Goal: Find specific page/section: Find specific page/section

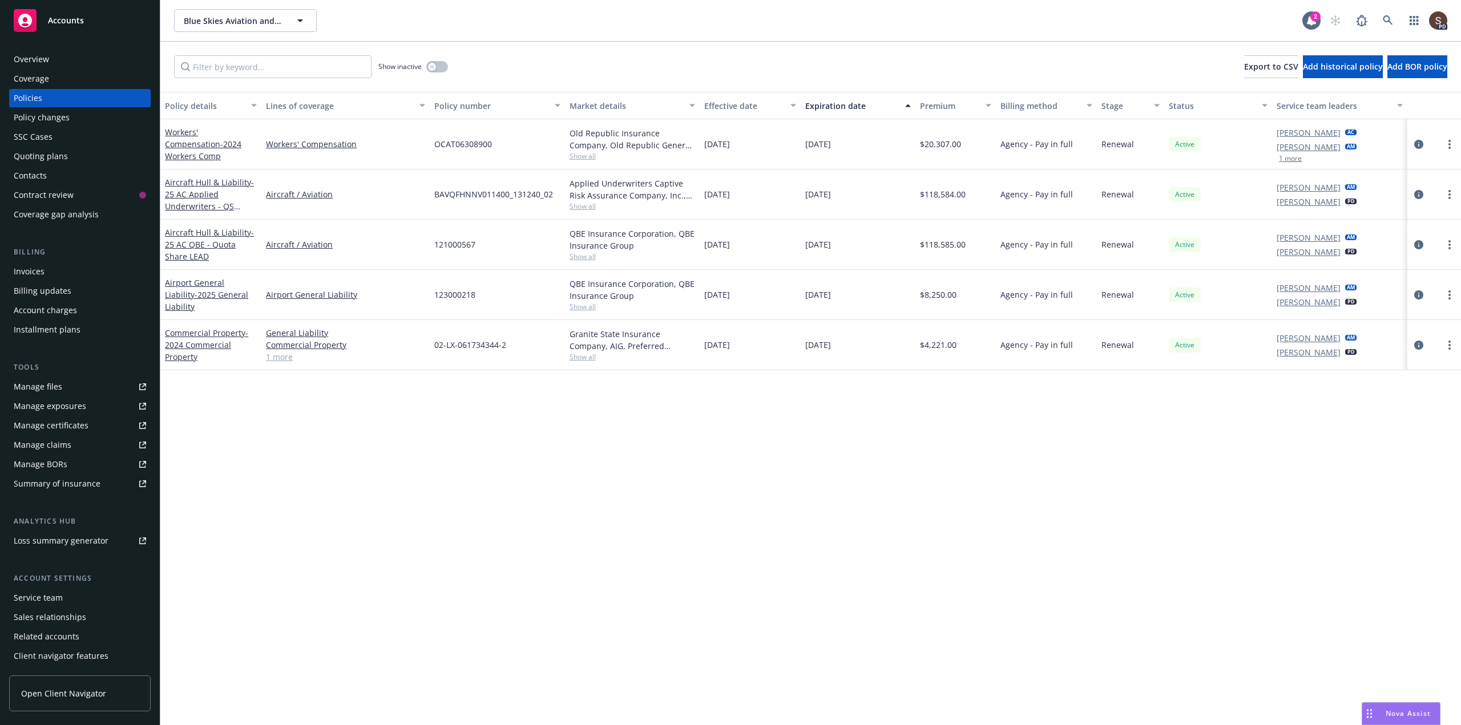
click at [31, 381] on div "Manage files" at bounding box center [38, 387] width 49 height 18
click at [1385, 21] on icon at bounding box center [1388, 20] width 10 height 10
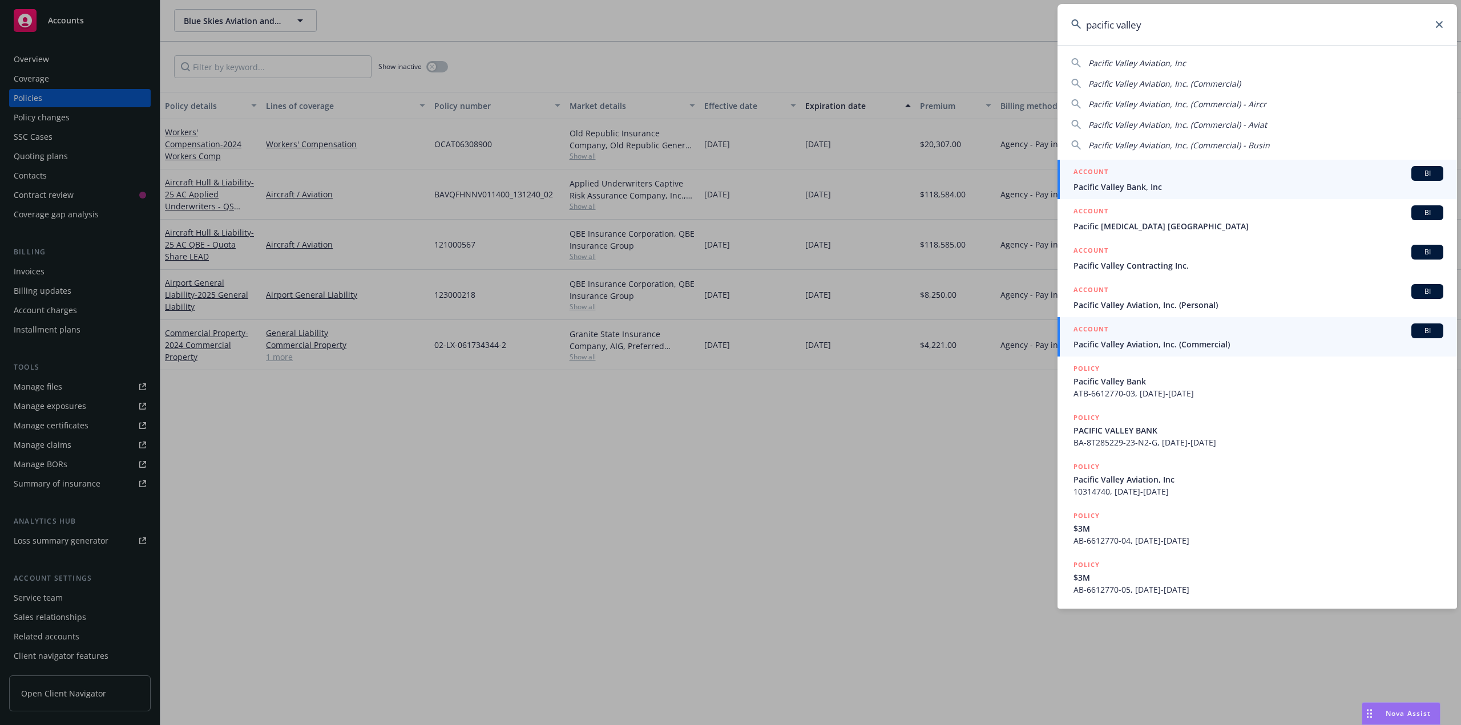
type input "pacific valley"
click at [1116, 343] on span "Pacific Valley Aviation, Inc. (Commercial)" at bounding box center [1258, 344] width 370 height 12
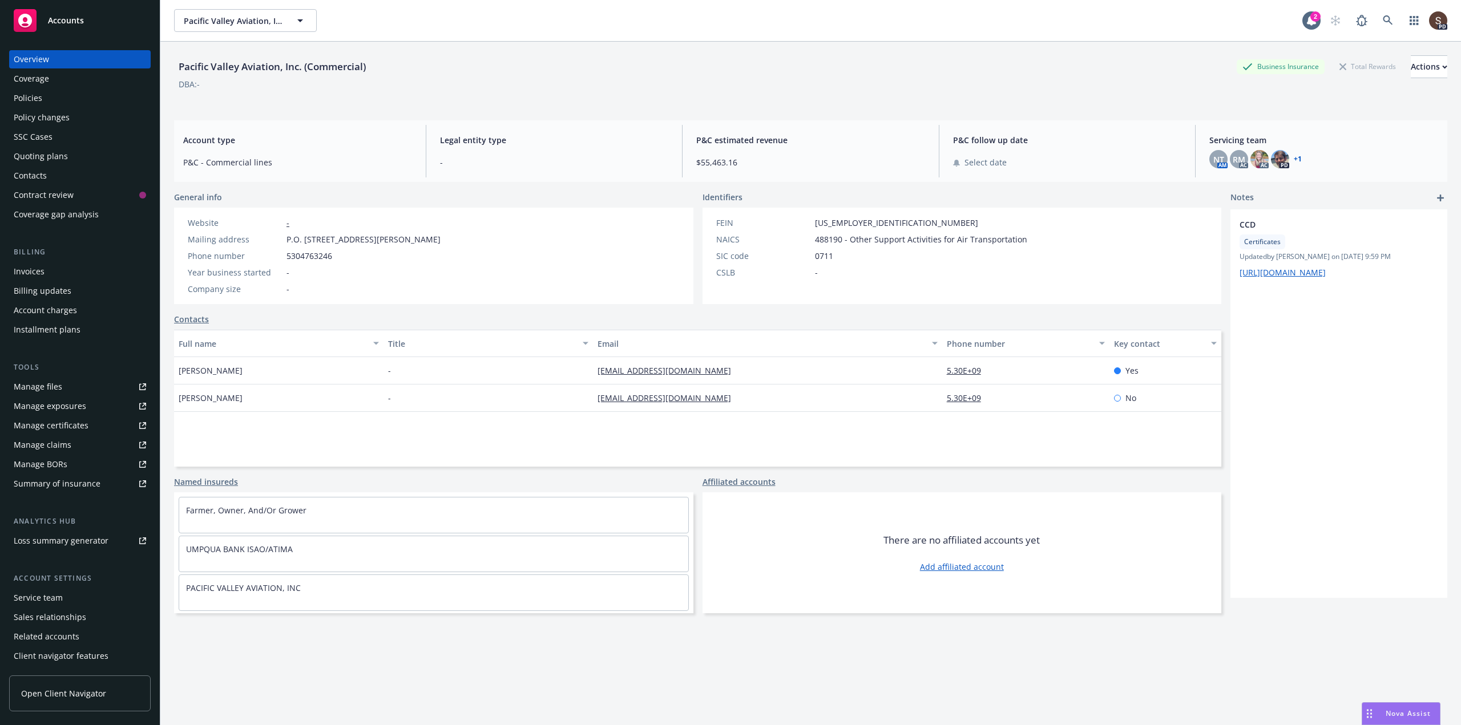
click at [34, 95] on div "Policies" at bounding box center [28, 98] width 29 height 18
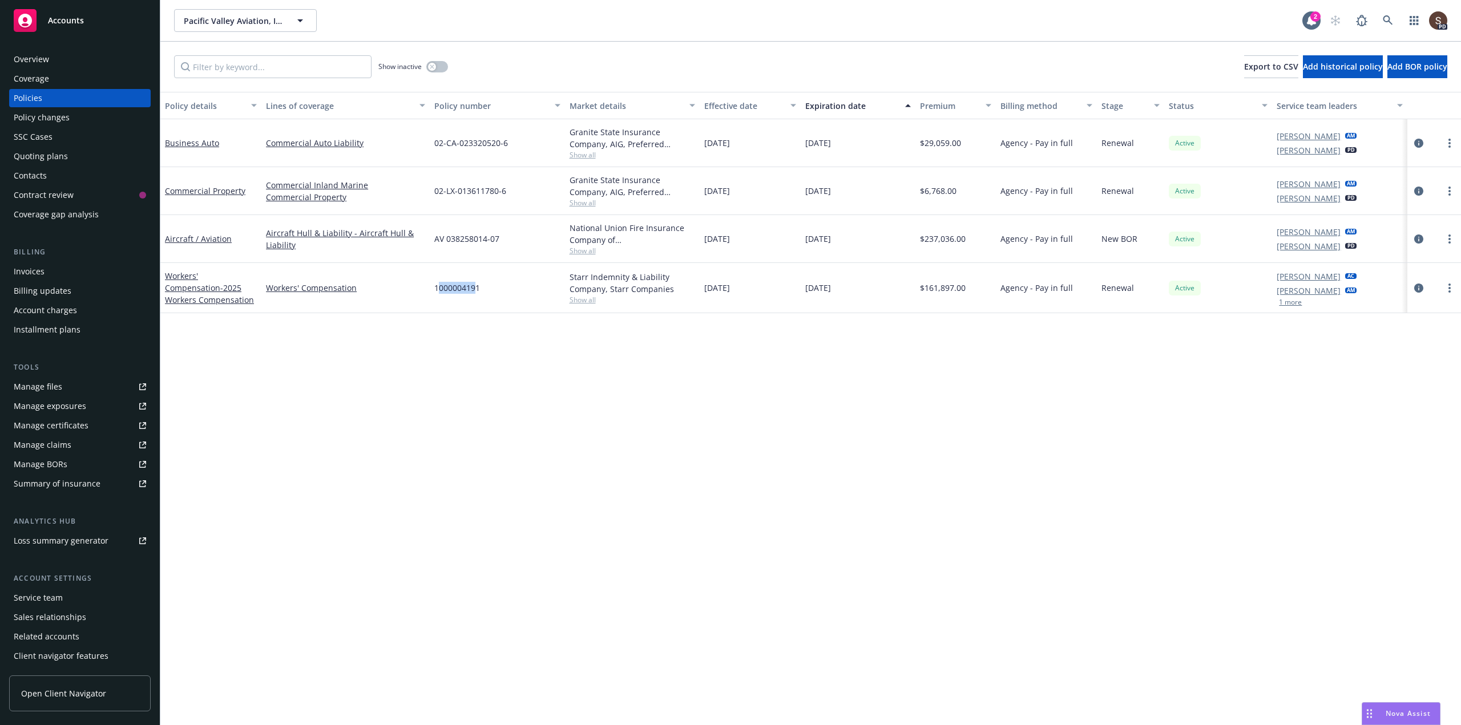
drag, startPoint x: 438, startPoint y: 288, endPoint x: 455, endPoint y: 289, distance: 17.2
click at [475, 289] on span "1000004191" at bounding box center [457, 288] width 46 height 12
drag, startPoint x: 434, startPoint y: 287, endPoint x: 481, endPoint y: 292, distance: 47.0
click at [481, 292] on div "1000004191" at bounding box center [497, 288] width 135 height 50
copy span "1000004191"
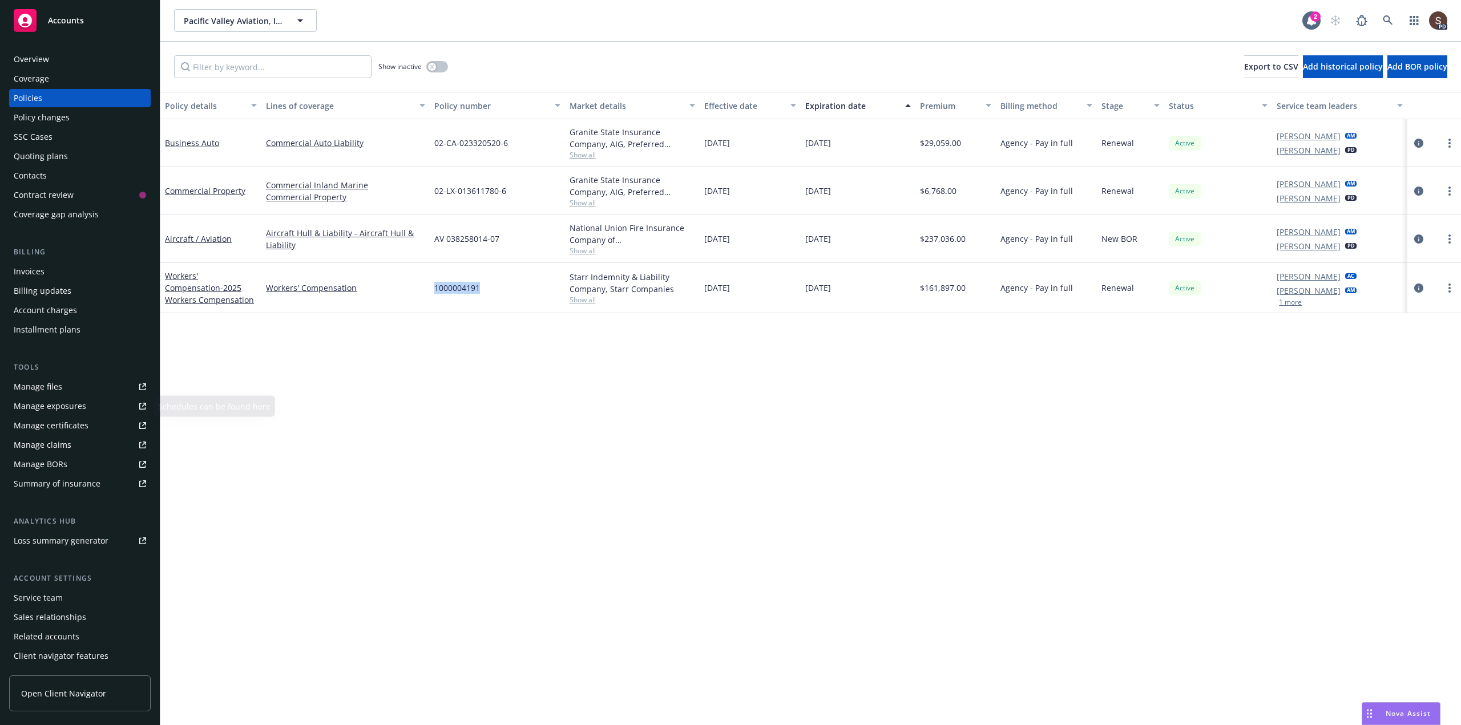
click at [55, 378] on div "Manage files" at bounding box center [38, 387] width 49 height 18
